Goal: Find specific page/section: Find specific page/section

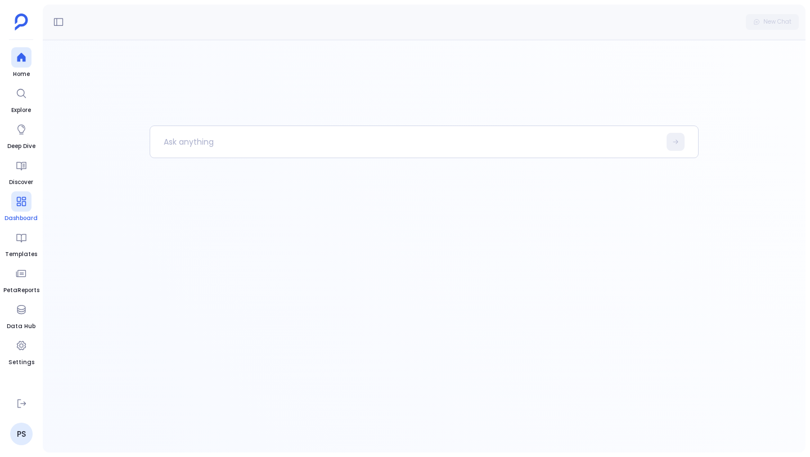
click at [23, 211] on link "Dashboard" at bounding box center [20, 206] width 33 height 31
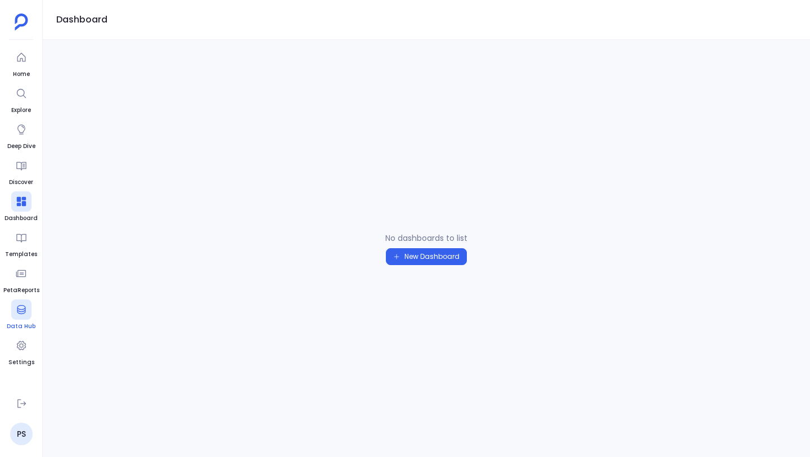
click at [22, 319] on div at bounding box center [21, 309] width 20 height 20
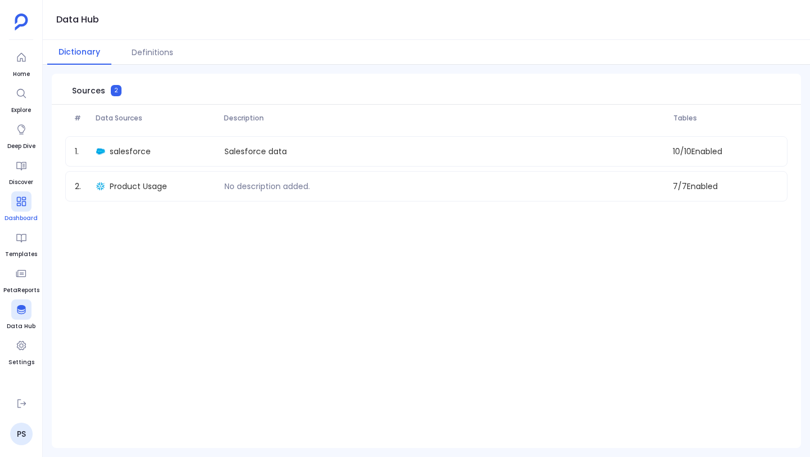
click at [25, 211] on div at bounding box center [21, 201] width 20 height 20
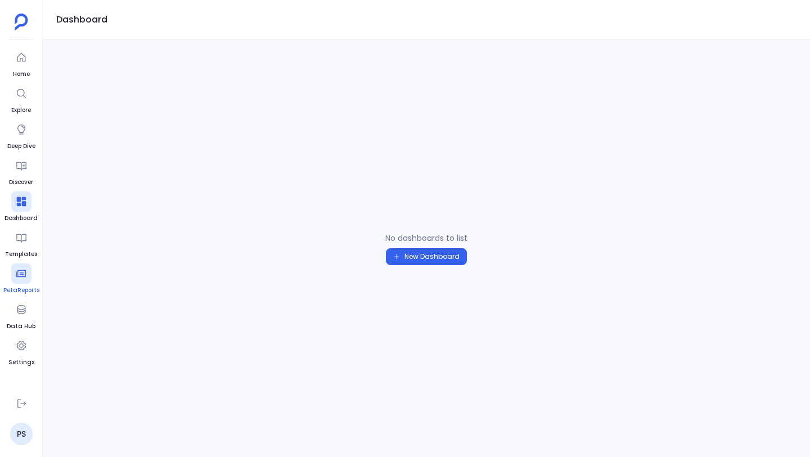
click at [20, 282] on div at bounding box center [21, 273] width 20 height 20
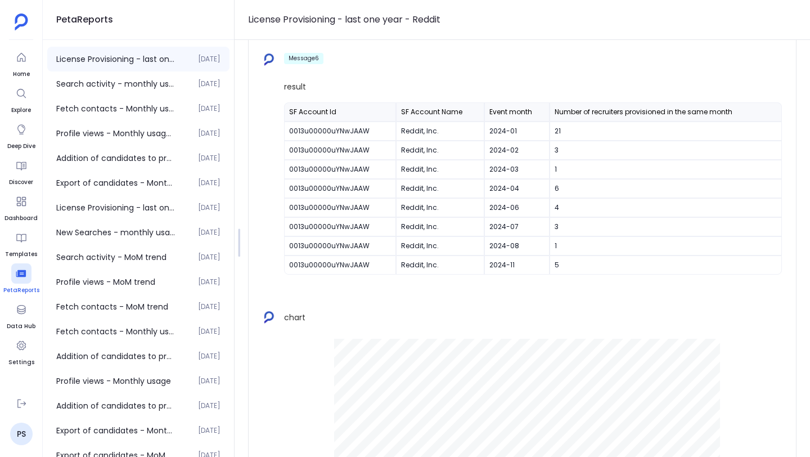
scroll to position [176, 0]
